Goal: Find specific page/section: Find specific page/section

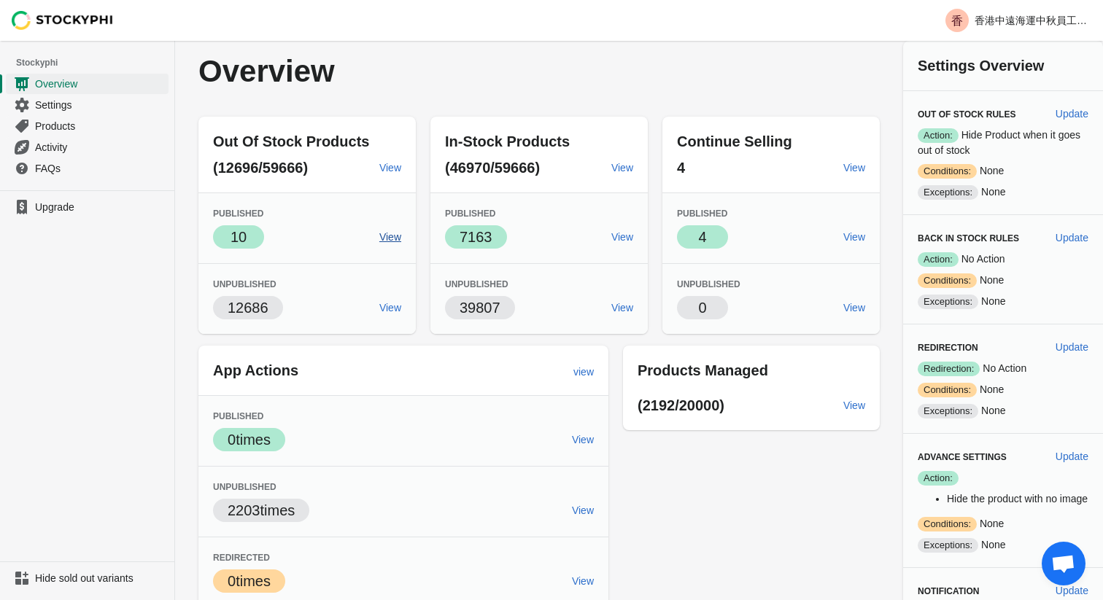
click at [392, 237] on span "View" at bounding box center [390, 237] width 22 height 12
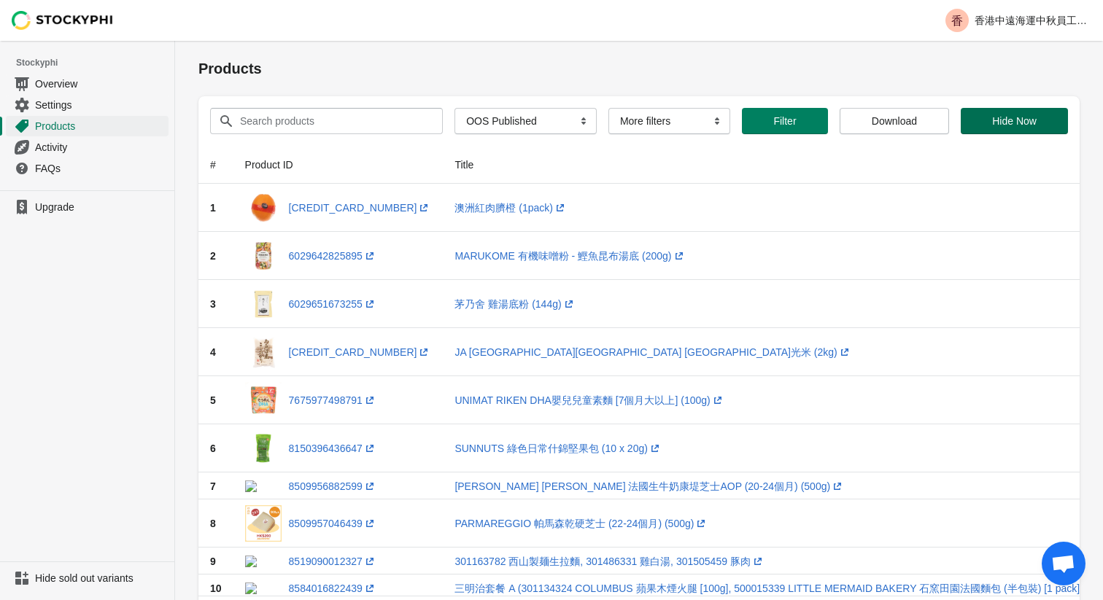
click at [1013, 121] on span "Hide Now" at bounding box center [1014, 121] width 44 height 12
click at [680, 69] on h1 "Products" at bounding box center [638, 68] width 881 height 20
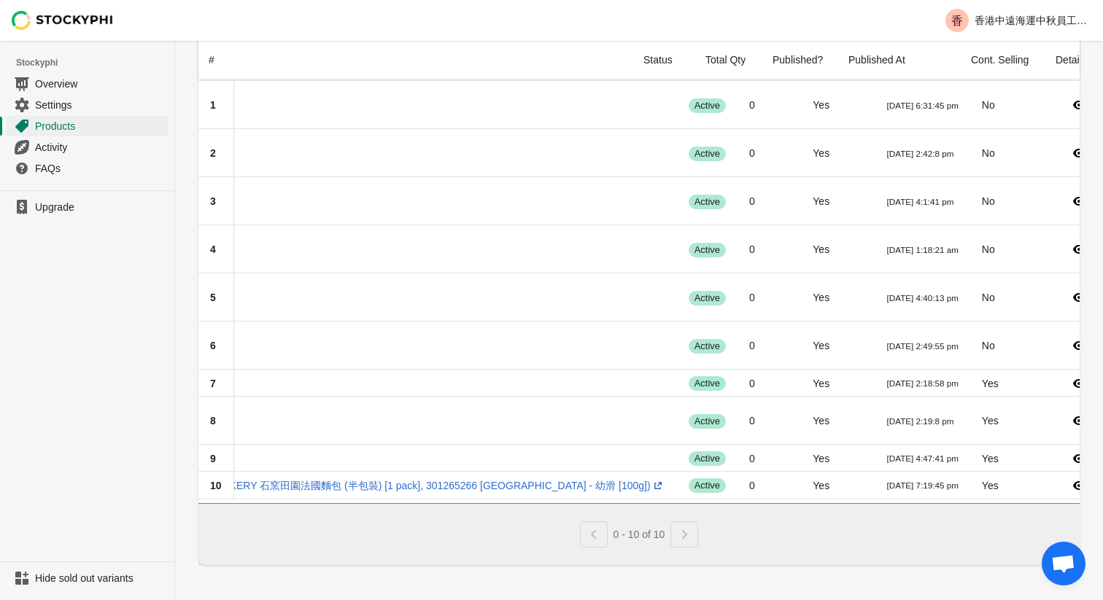
scroll to position [0, 680]
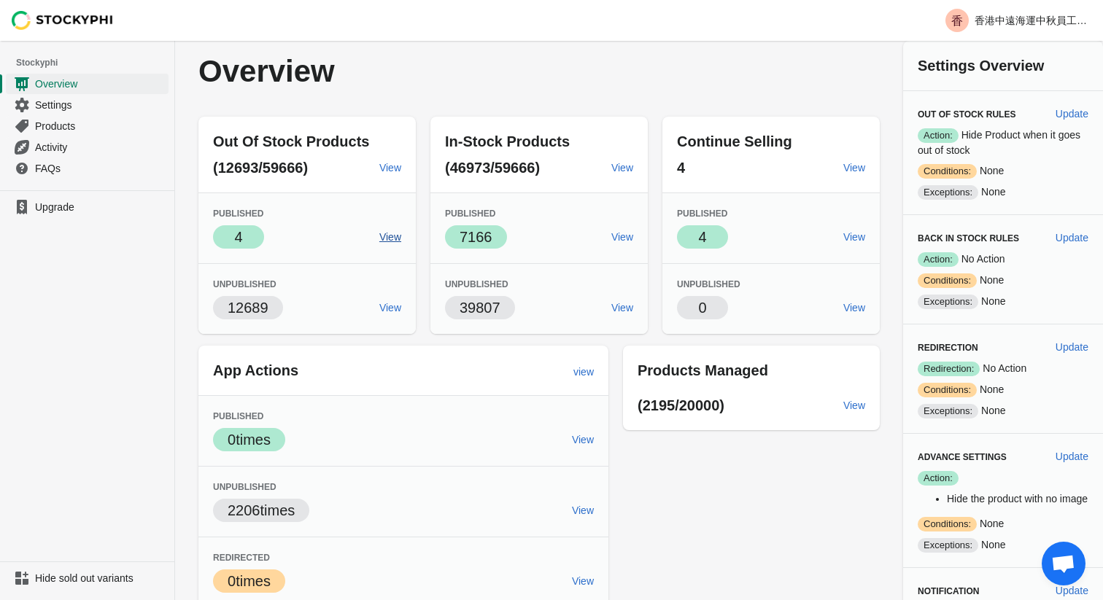
click at [384, 239] on span "View" at bounding box center [390, 237] width 22 height 12
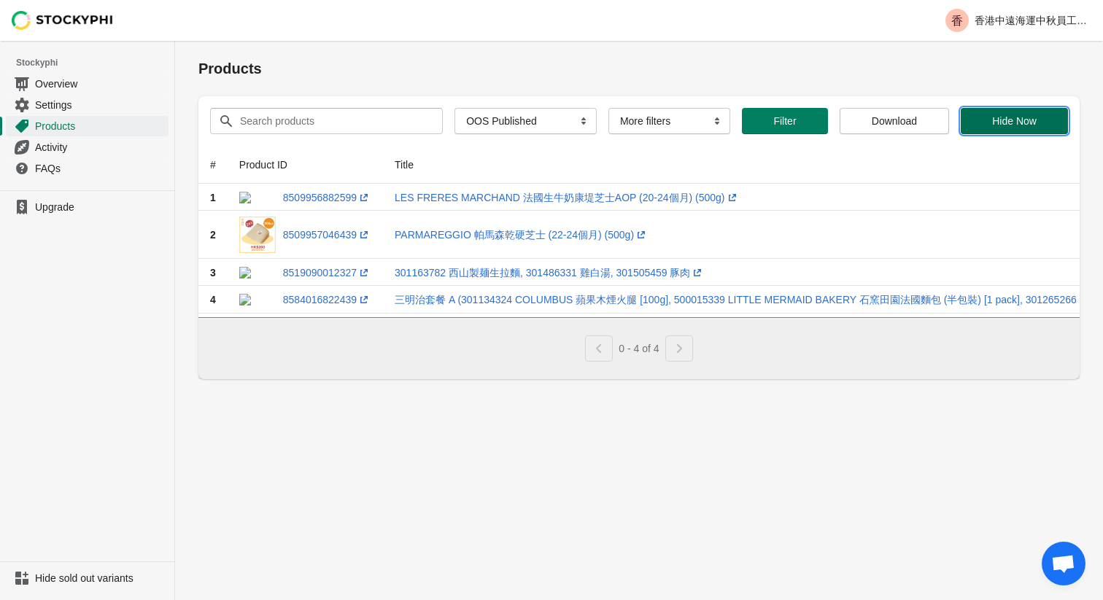
click at [1016, 125] on span "Hide Now" at bounding box center [1014, 121] width 44 height 12
click at [68, 84] on span "Overview" at bounding box center [100, 84] width 131 height 15
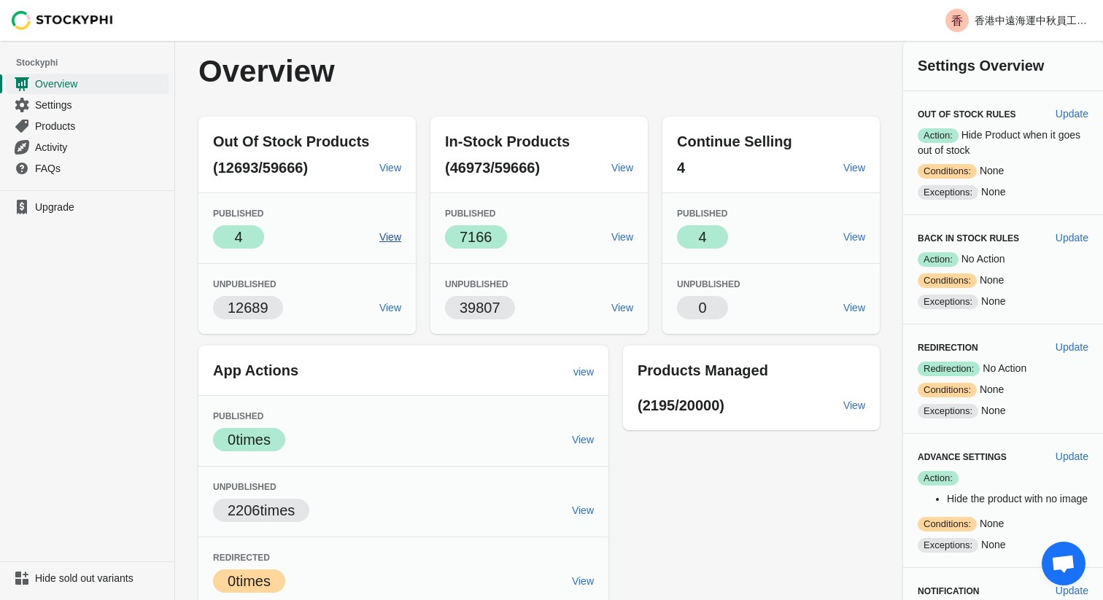
click at [392, 237] on span "View" at bounding box center [390, 237] width 22 height 12
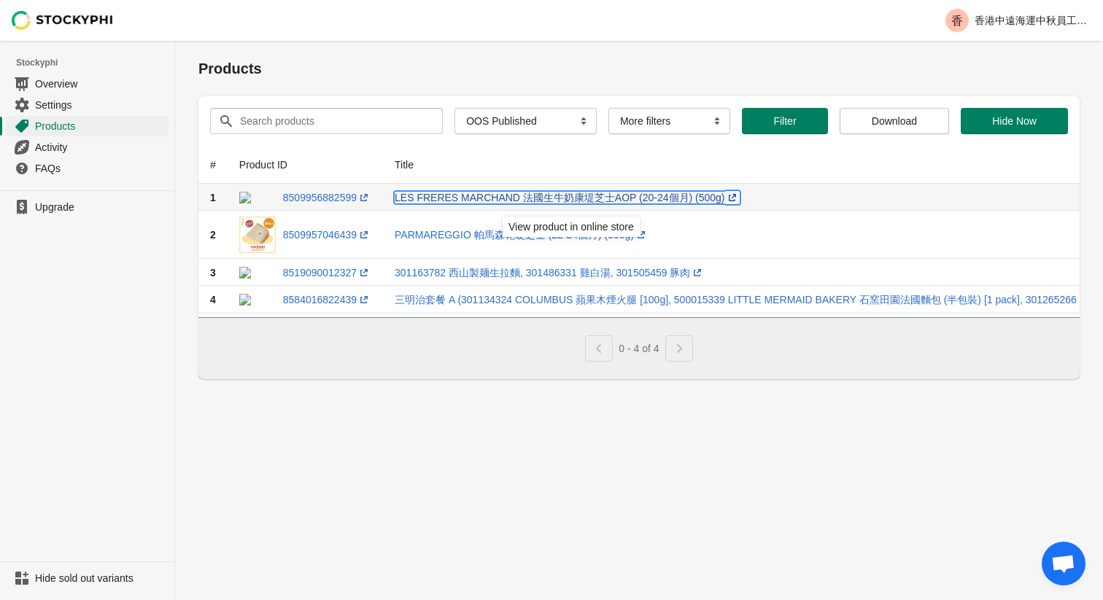
click at [469, 203] on link "LES FRERES MARCHAND 法國生牛奶康堤芝士AOP (20-24個月) (500g) (opens a new window)" at bounding box center [567, 198] width 345 height 12
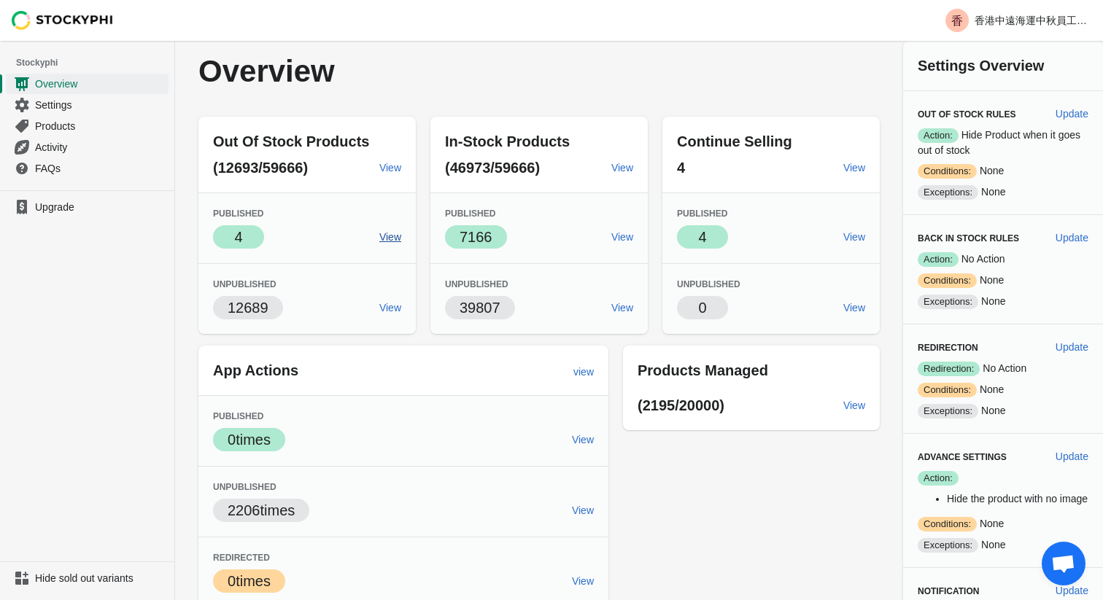
click at [389, 236] on span "View" at bounding box center [390, 237] width 22 height 12
click at [859, 241] on span "View" at bounding box center [854, 237] width 22 height 12
click at [64, 104] on span "Settings" at bounding box center [100, 105] width 131 height 15
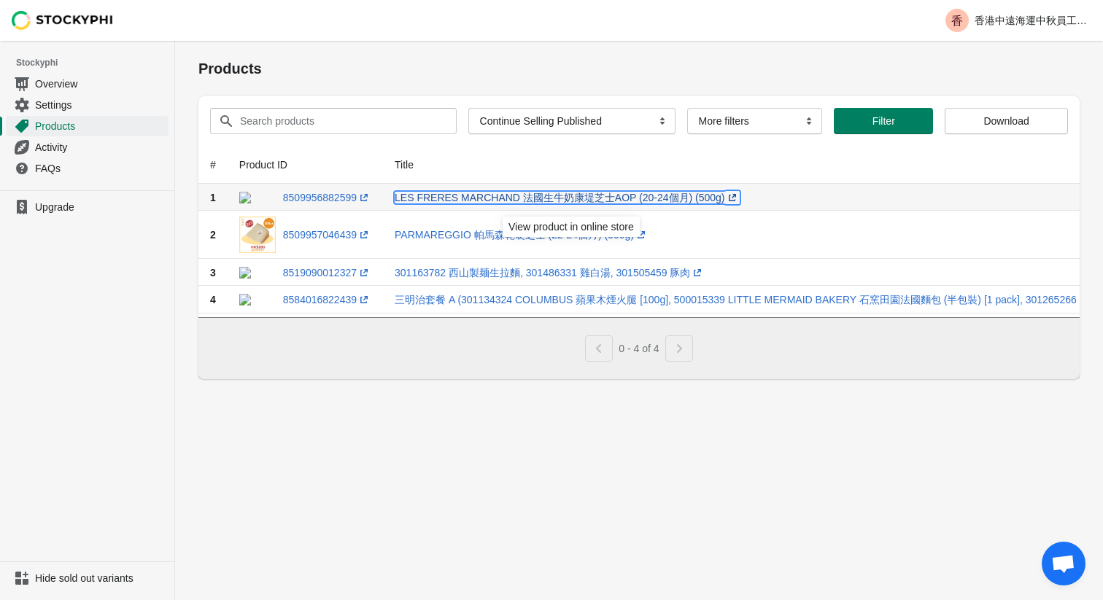
click at [653, 203] on link "LES FRERES MARCHAND 法國生牛奶康堤芝士AOP (20-24個月) (500g) (opens a new window)" at bounding box center [567, 198] width 345 height 12
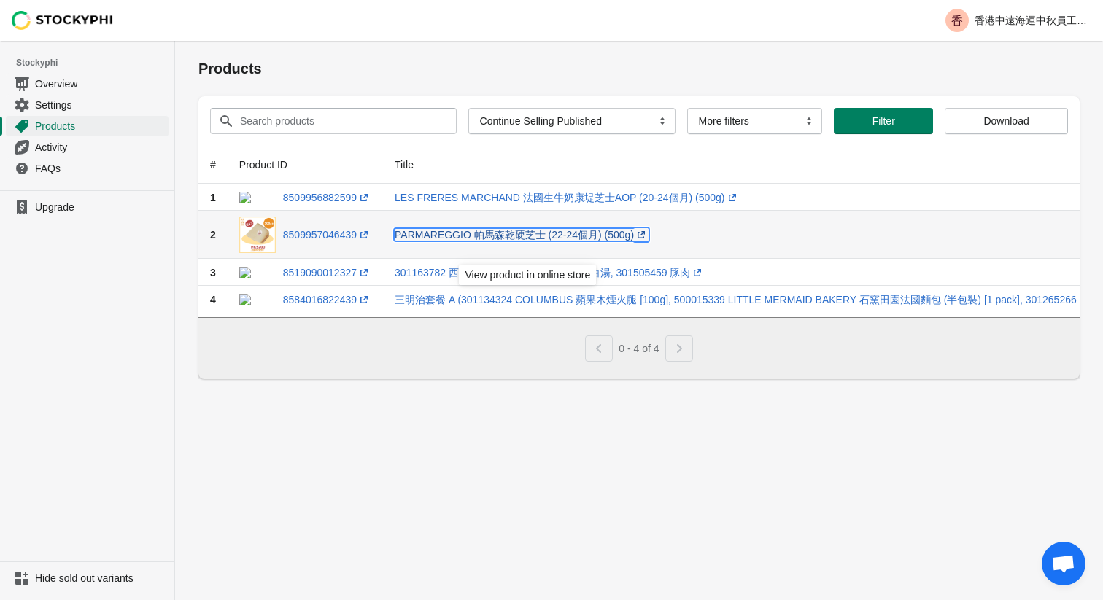
click at [521, 241] on link "PARMAREGGIO 帕馬森乾硬芝士 (22-24個月) (500g) (opens a new window)" at bounding box center [522, 235] width 254 height 12
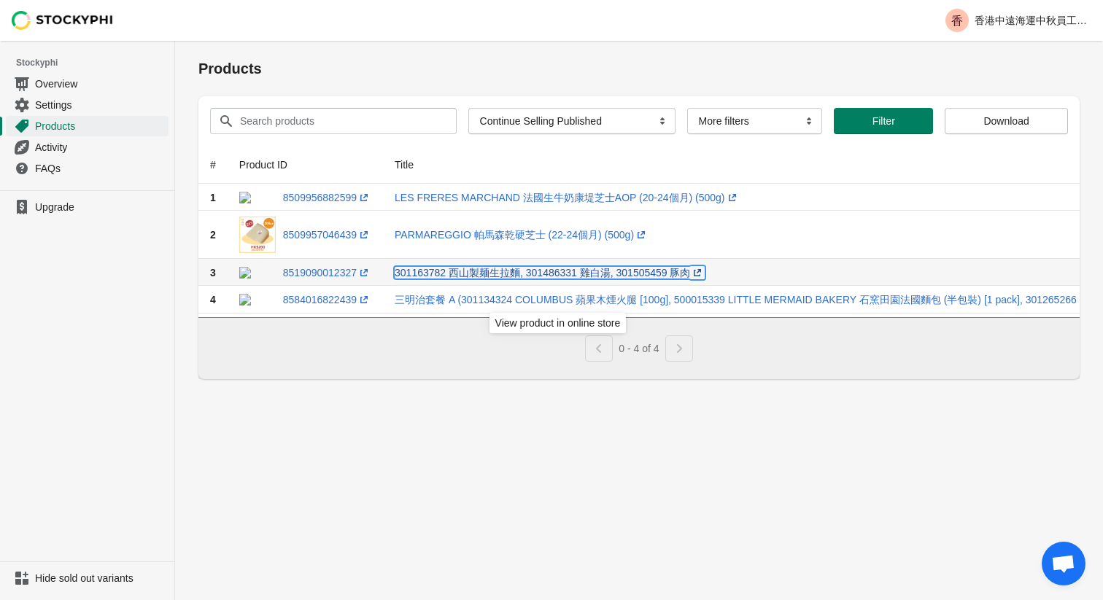
click at [498, 279] on link "301163782 西山製麺生拉麵, 301486331 雞白湯, 301505459 豚肉 (opens a new window)" at bounding box center [550, 273] width 310 height 12
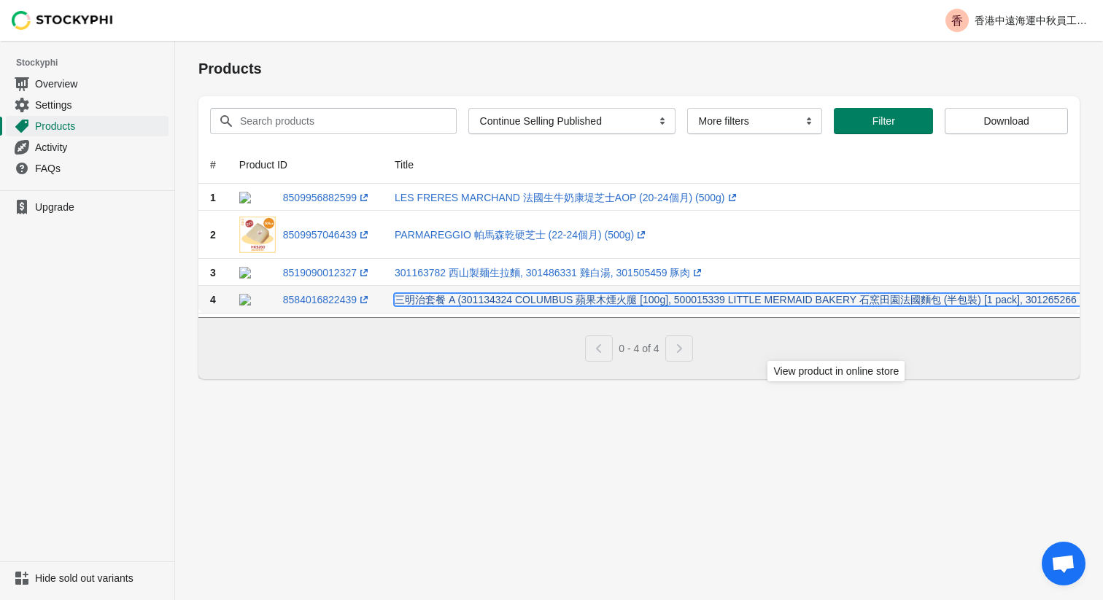
click at [602, 306] on link "三明治套餐 A (301134324 COLUMBUS 蘋果木煙火腿 [100g], 500015339 LITTLE MERMAID BAKERY 石窯田園…" at bounding box center [829, 300] width 869 height 12
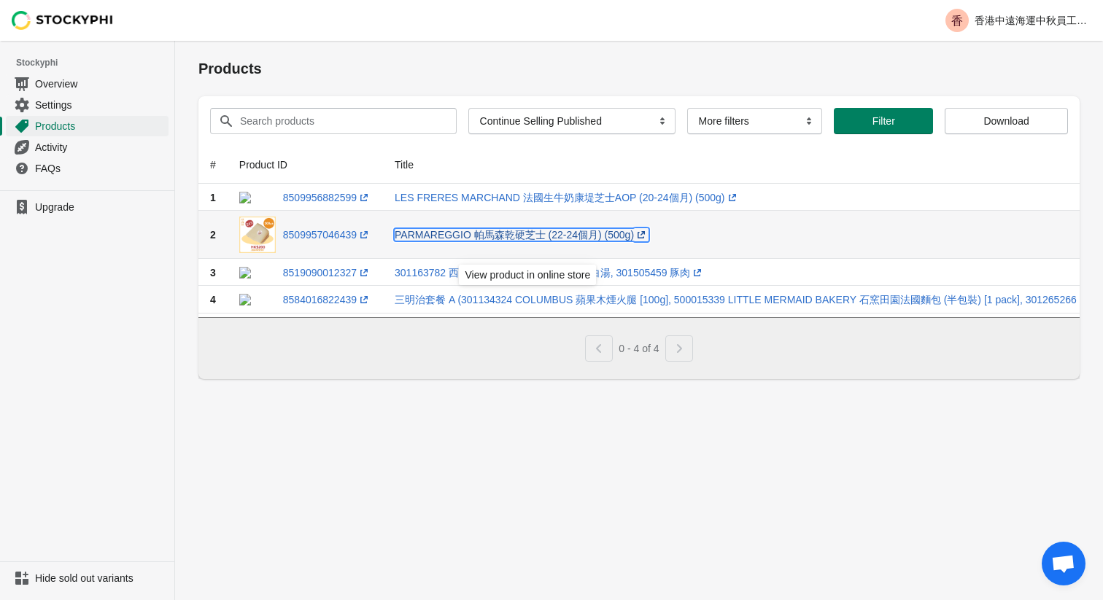
click at [499, 241] on link "PARMAREGGIO 帕馬森乾硬芝士 (22-24個月) (500g) (opens a new window)" at bounding box center [522, 235] width 254 height 12
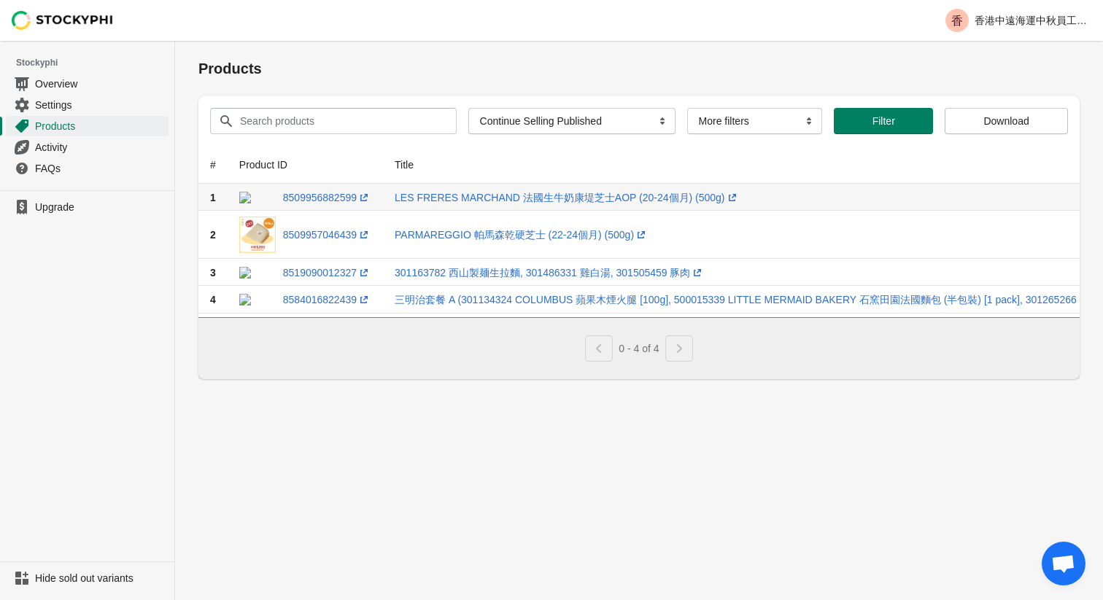
click at [475, 211] on td "LES FRERES MARCHAND 法國生牛奶康堤芝士AOP (20-24個月) (500g) (opens a new window)" at bounding box center [829, 197] width 893 height 27
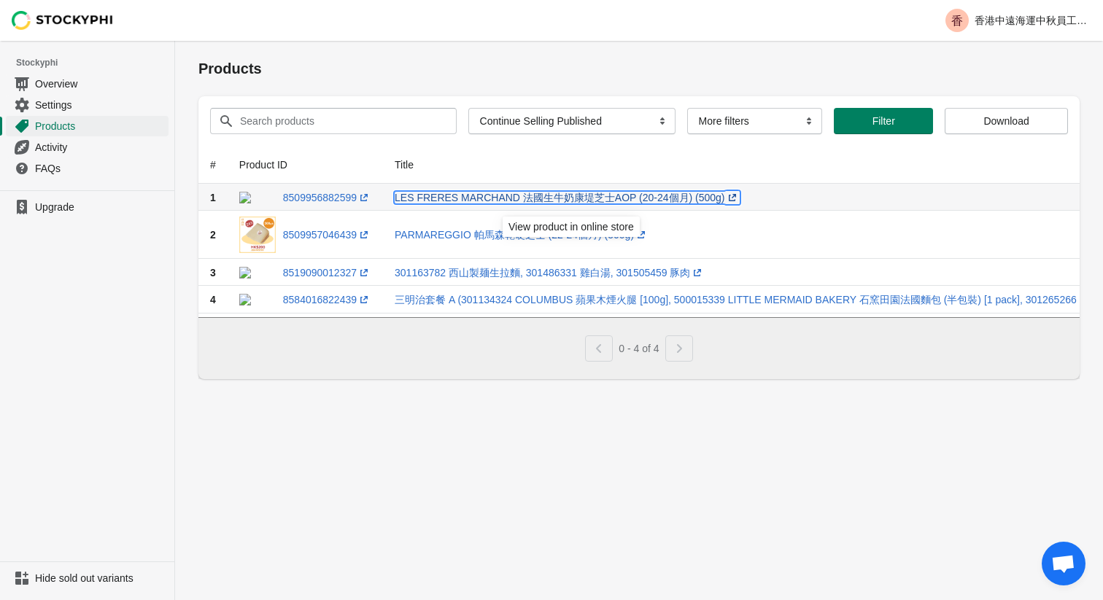
click at [475, 203] on link "LES FRERES MARCHAND 法國生牛奶康堤芝士AOP (20-24個月) (500g) (opens a new window)" at bounding box center [567, 198] width 345 height 12
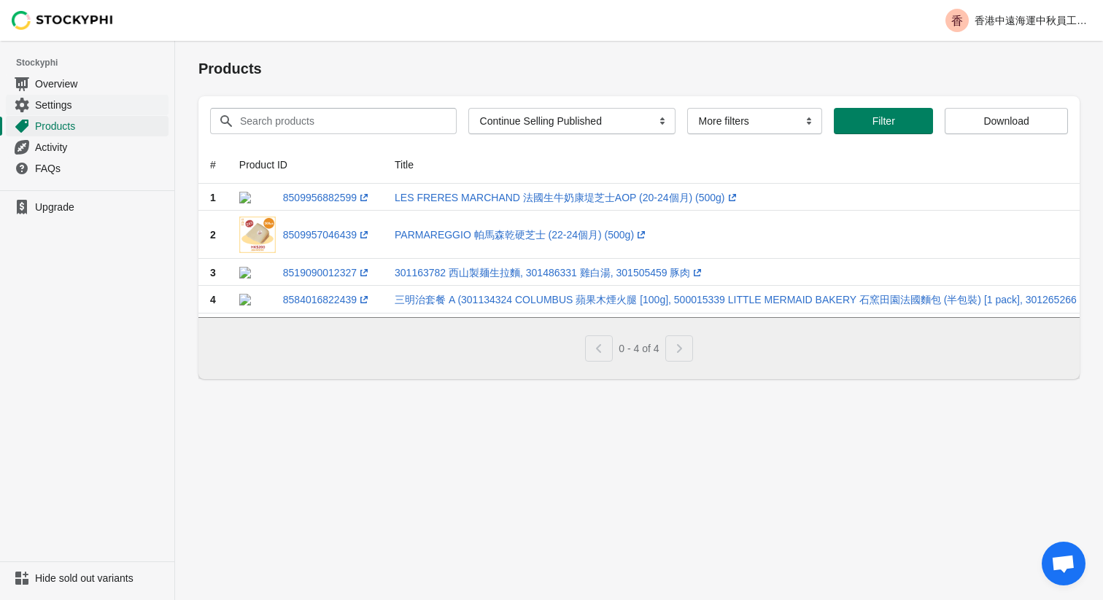
click at [54, 106] on span "Settings" at bounding box center [100, 105] width 131 height 15
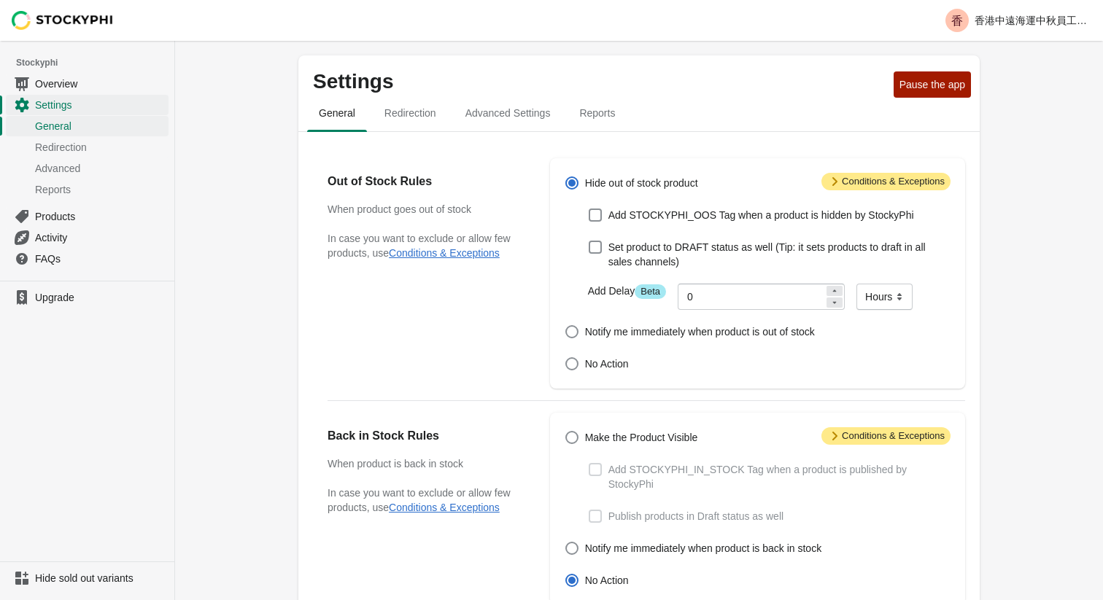
click at [263, 193] on div "Settings Pause the app General Redirection Advanced Settings Reports General Re…" at bounding box center [639, 552] width 928 height 1023
click at [517, 117] on span "Advanced Settings" at bounding box center [508, 113] width 109 height 26
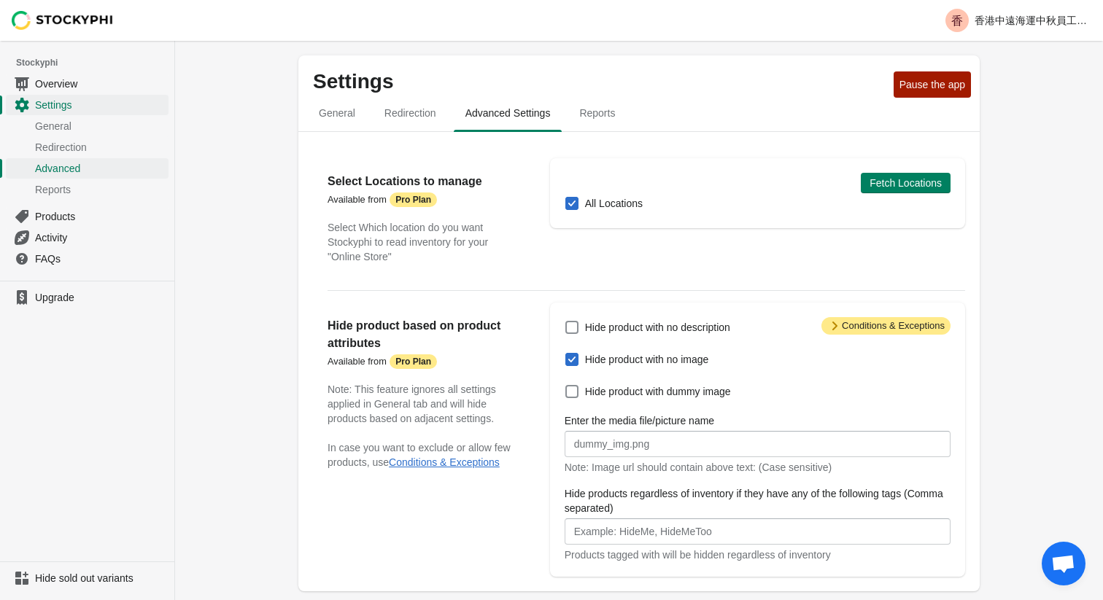
click at [507, 510] on div "Hide product based on product attributes Available from Attention Pro Plan Note…" at bounding box center [431, 440] width 208 height 274
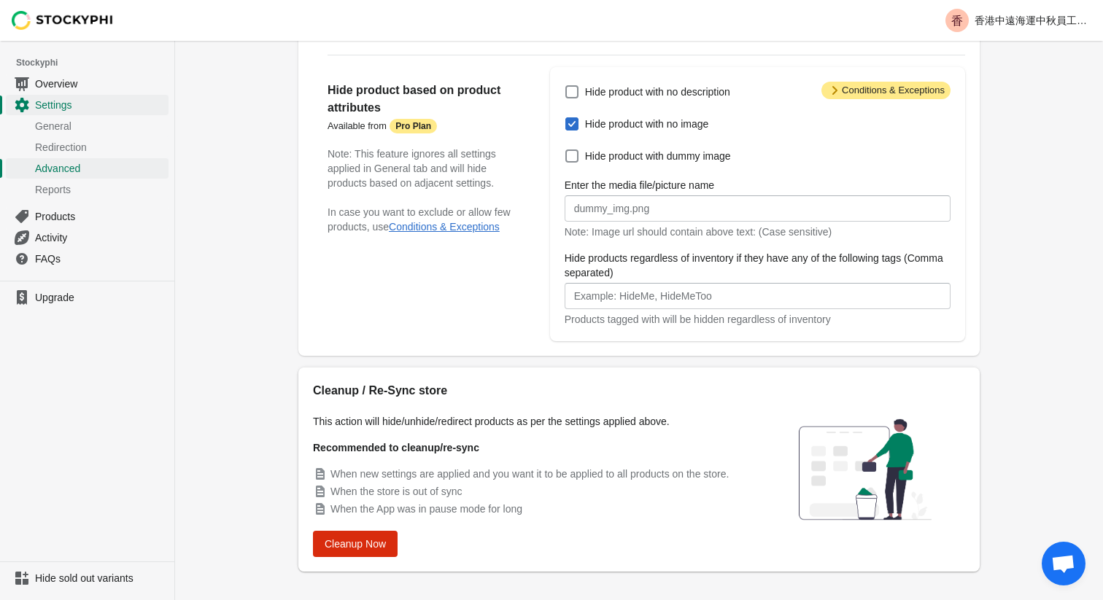
scroll to position [257, 0]
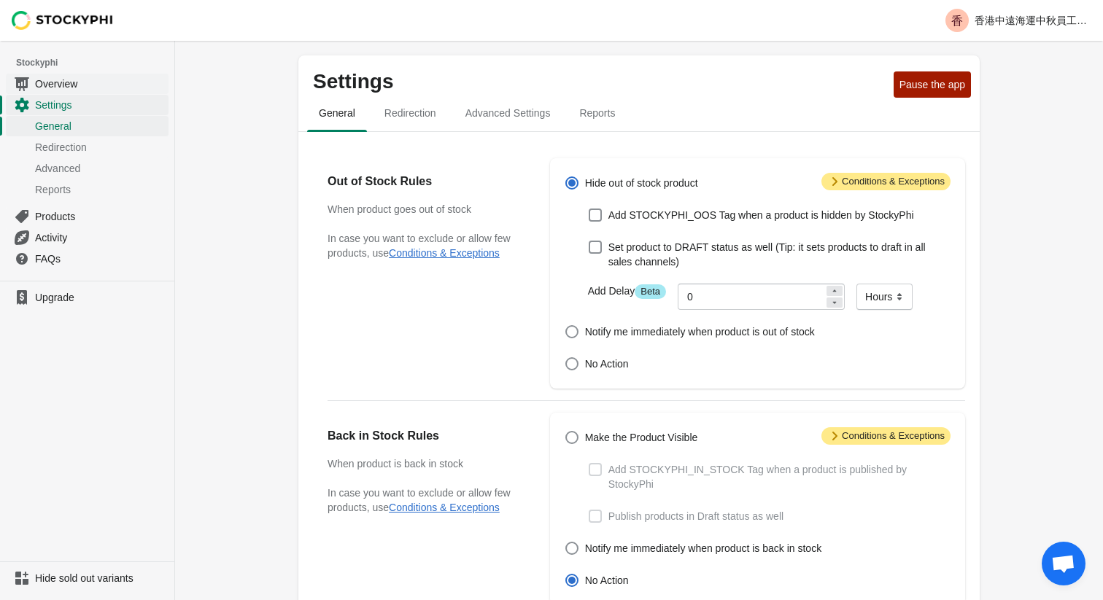
click at [50, 85] on span "Overview" at bounding box center [100, 84] width 131 height 15
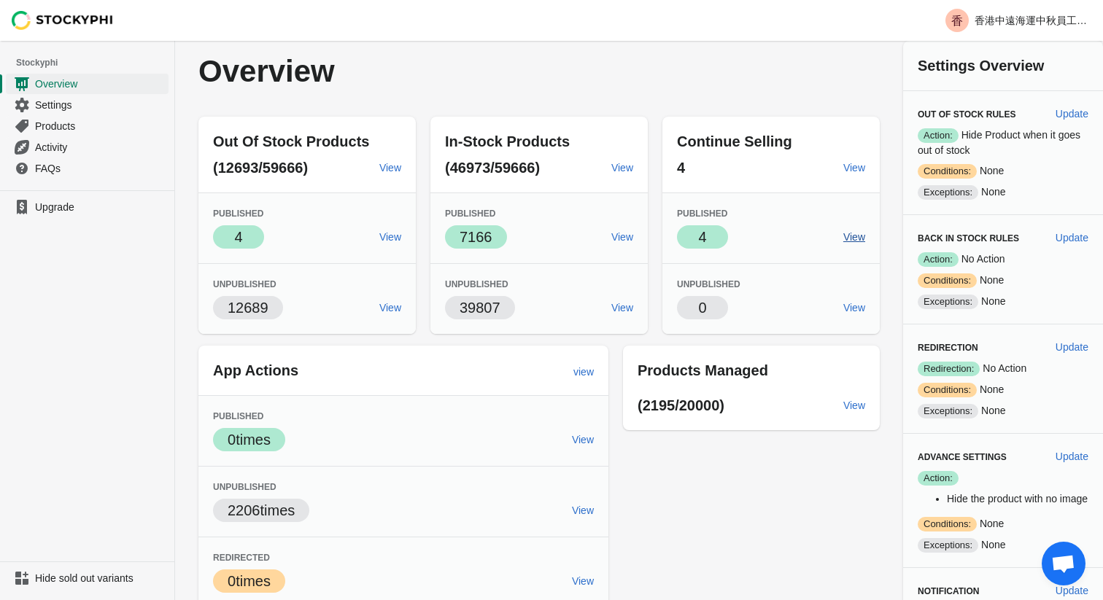
click at [850, 236] on span "View" at bounding box center [854, 237] width 22 height 12
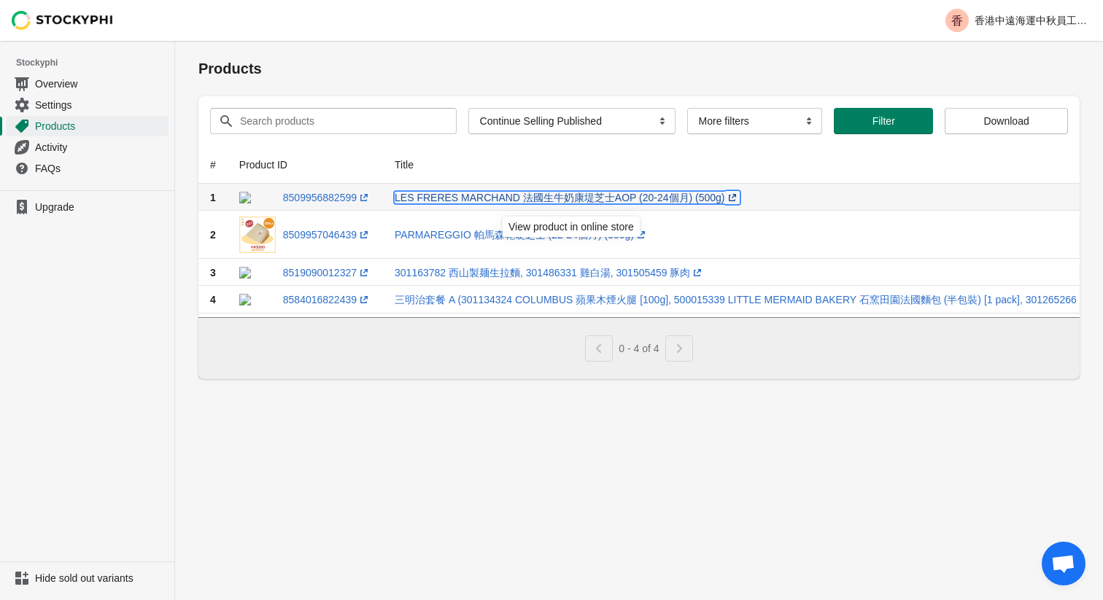
click at [599, 203] on link "LES FRERES MARCHAND 法國生牛奶康堤芝士AOP (20-24個月) (500g) (opens a new window)" at bounding box center [567, 198] width 345 height 12
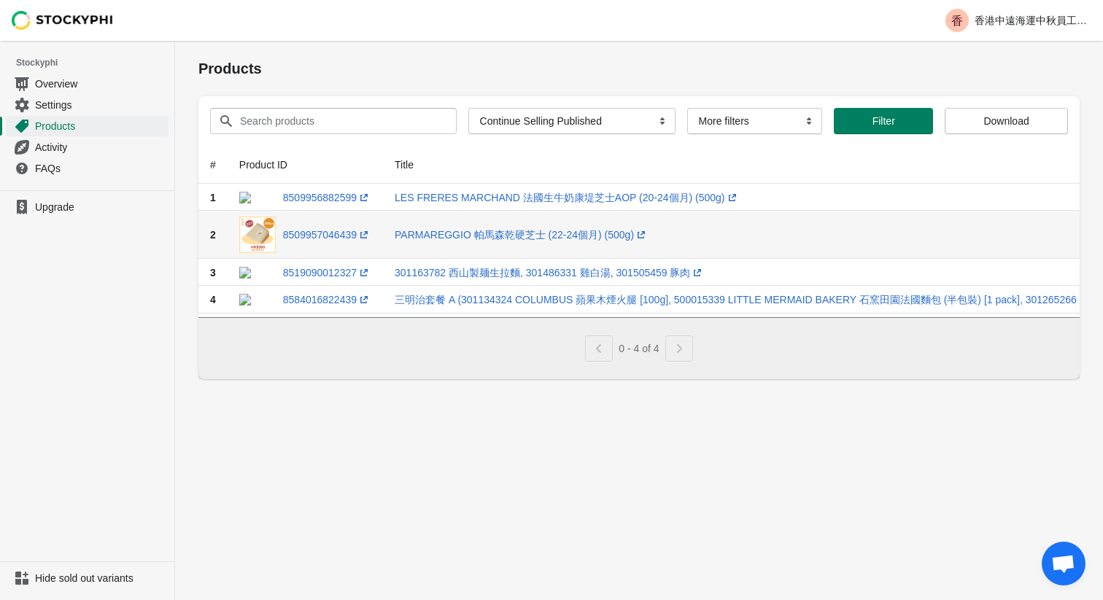
click at [538, 248] on td "PARMAREGGIO 帕[PERSON_NAME]硬芝士 (22-24個月) (500g) (opens a new window)" at bounding box center [829, 235] width 893 height 48
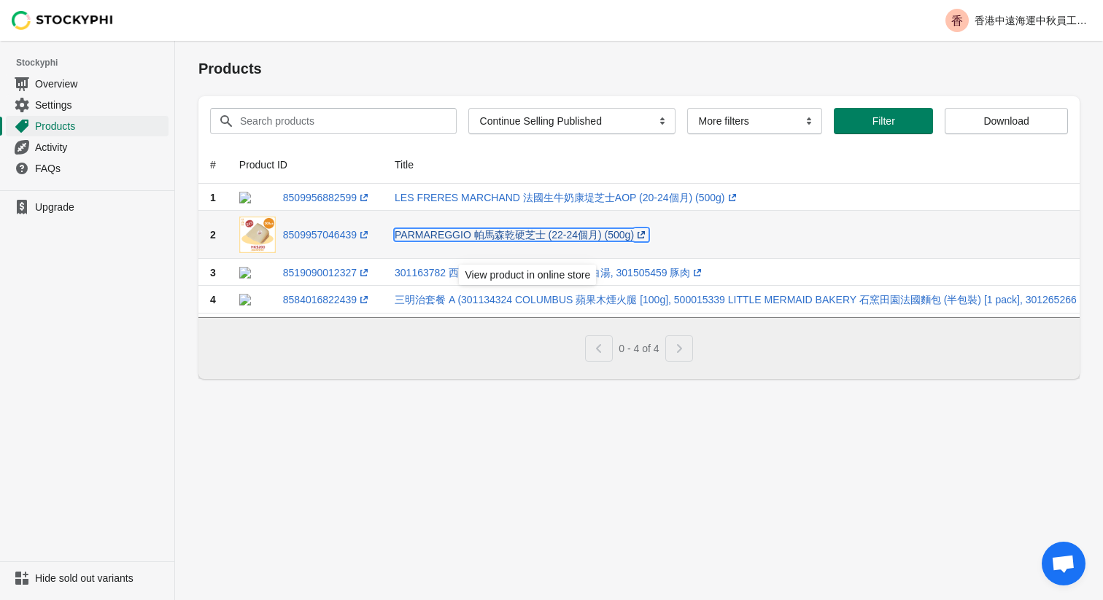
click at [534, 241] on link "PARMAREGGIO 帕[PERSON_NAME]硬芝士 (22-24個月) (500g) (opens a new window)" at bounding box center [522, 235] width 254 height 12
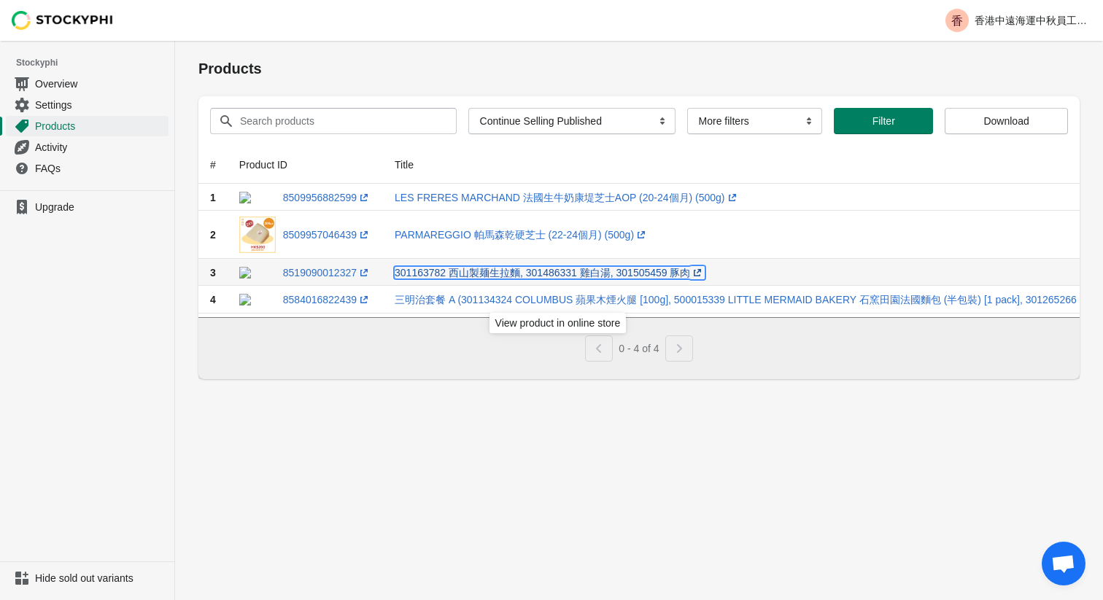
click at [494, 279] on link "301163782 西山製麺生拉麵, 301486331 雞白湯, 301505459 豚肉 (opens a new window)" at bounding box center [550, 273] width 310 height 12
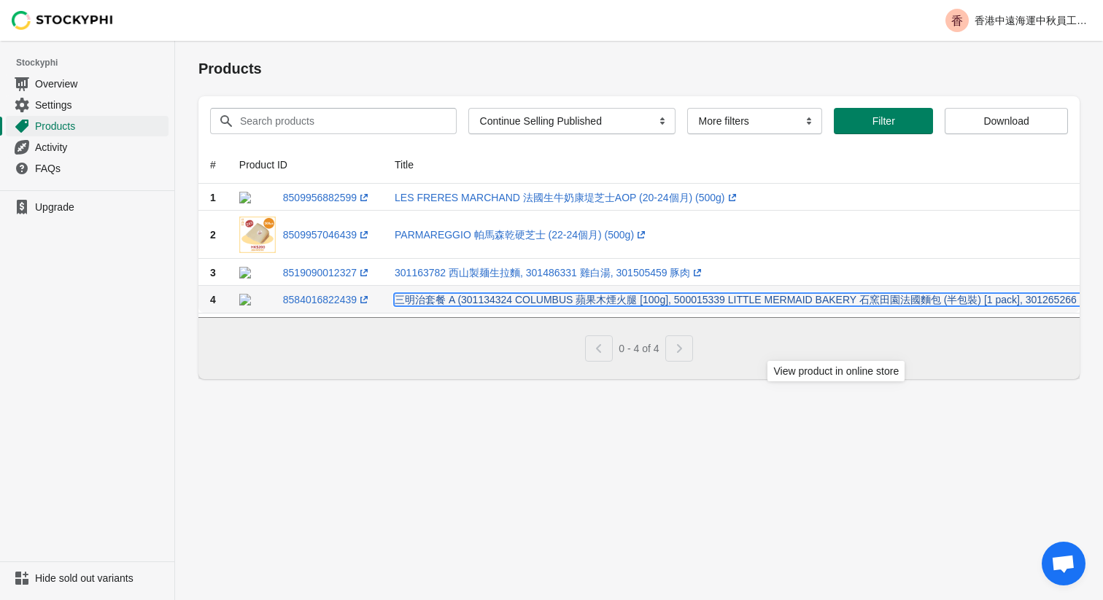
click at [575, 306] on link "三明治套餐 A (301134324 COLUMBUS 蘋果木煙火腿 [100g], 500015339 LITTLE MERMAID BAKERY 石窯田園…" at bounding box center [829, 300] width 869 height 12
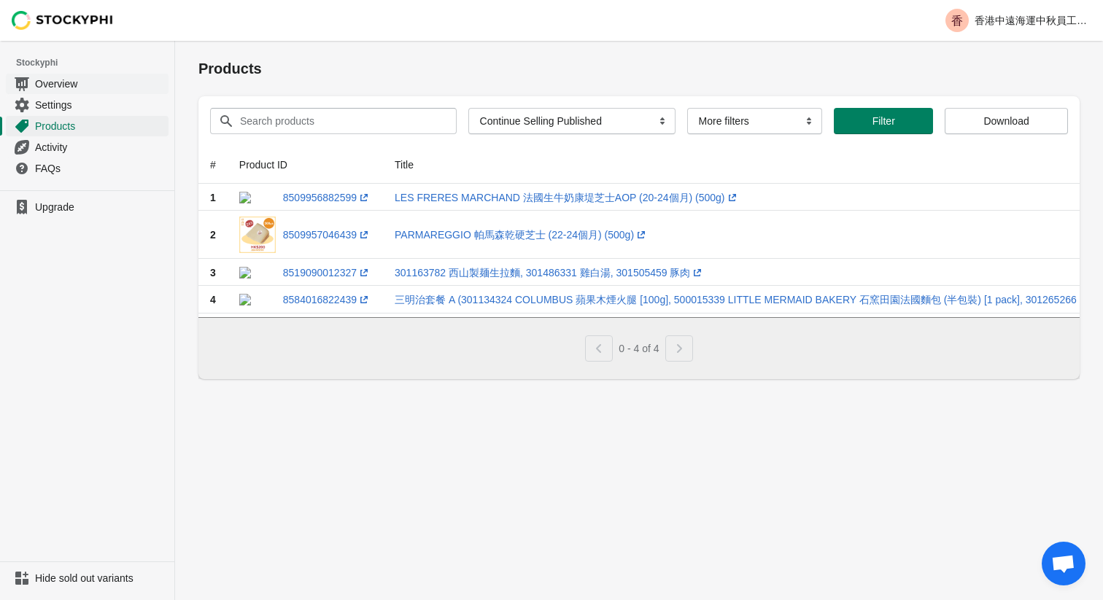
click at [72, 85] on span "Overview" at bounding box center [100, 84] width 131 height 15
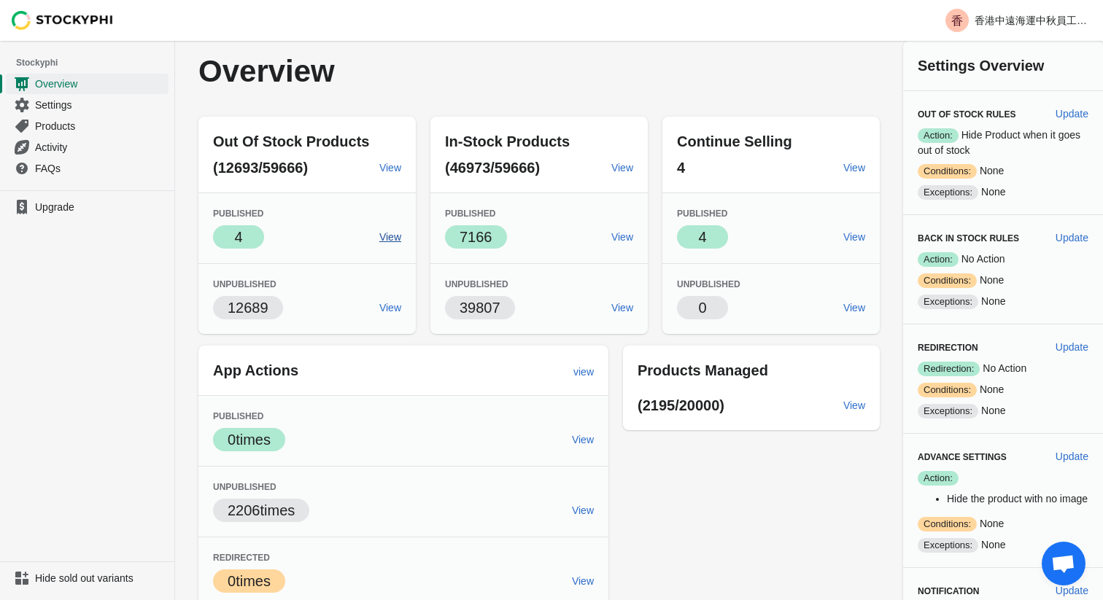
click at [392, 237] on span "View" at bounding box center [390, 237] width 22 height 12
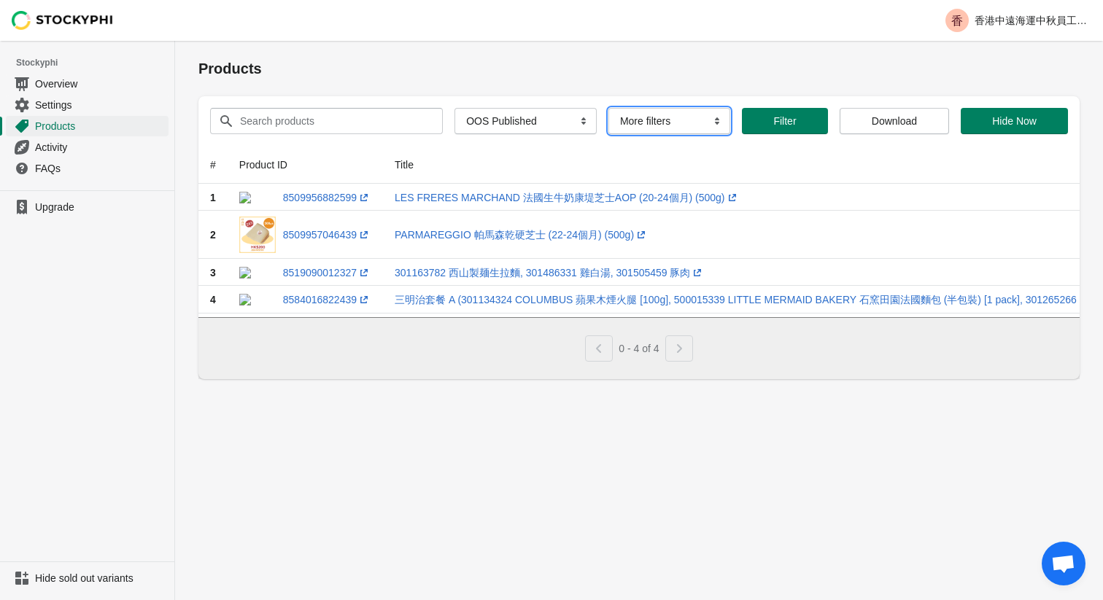
click at [644, 125] on select "More filters Delayed product hide" at bounding box center [669, 121] width 122 height 26
click at [528, 126] on select "All Products InStock InStock Published InStock Un-Published OOS OOS Published O…" at bounding box center [525, 121] width 142 height 26
select select "instock_published"
click at [462, 108] on select "All Products InStock InStock Published InStock Un-Published OOS OOS Published O…" at bounding box center [525, 121] width 142 height 26
